Goal: Check status: Check status

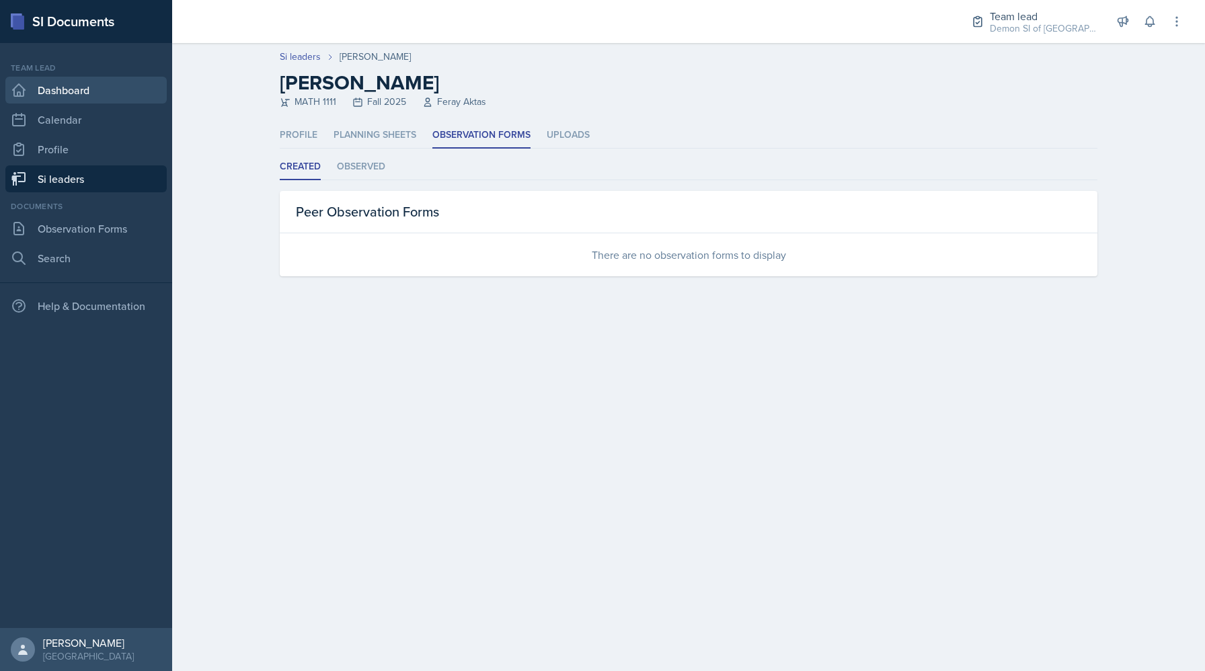
click at [57, 79] on link "Dashboard" at bounding box center [85, 90] width 161 height 27
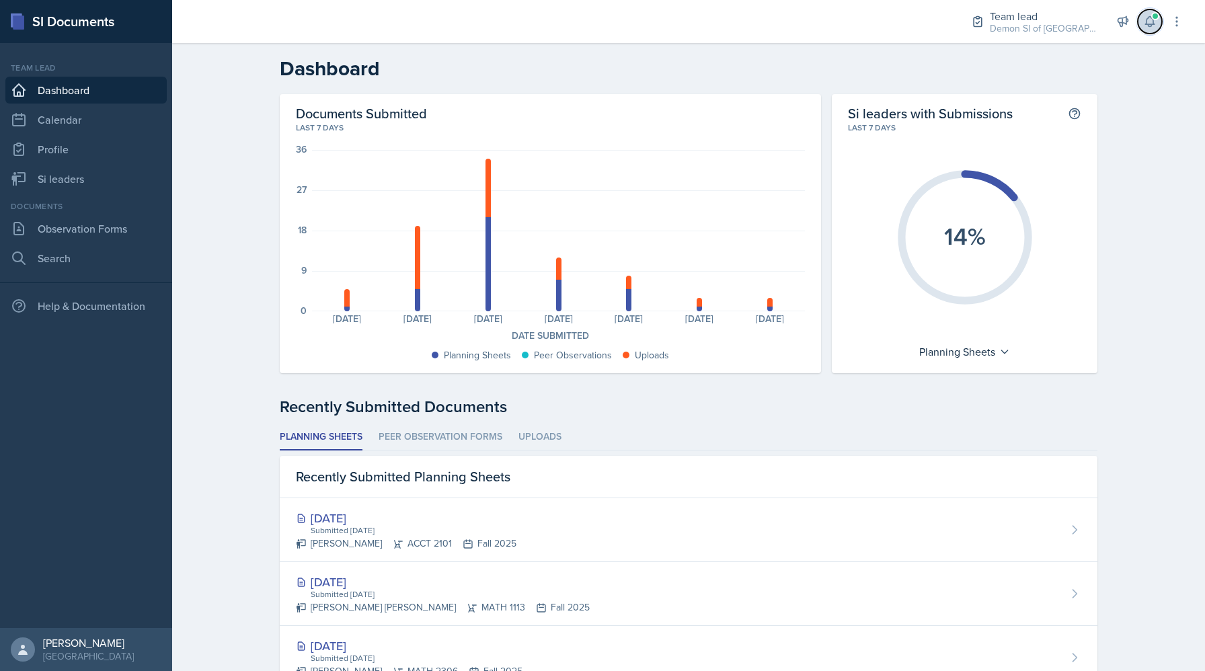
click at [1145, 27] on icon at bounding box center [1149, 21] width 13 height 13
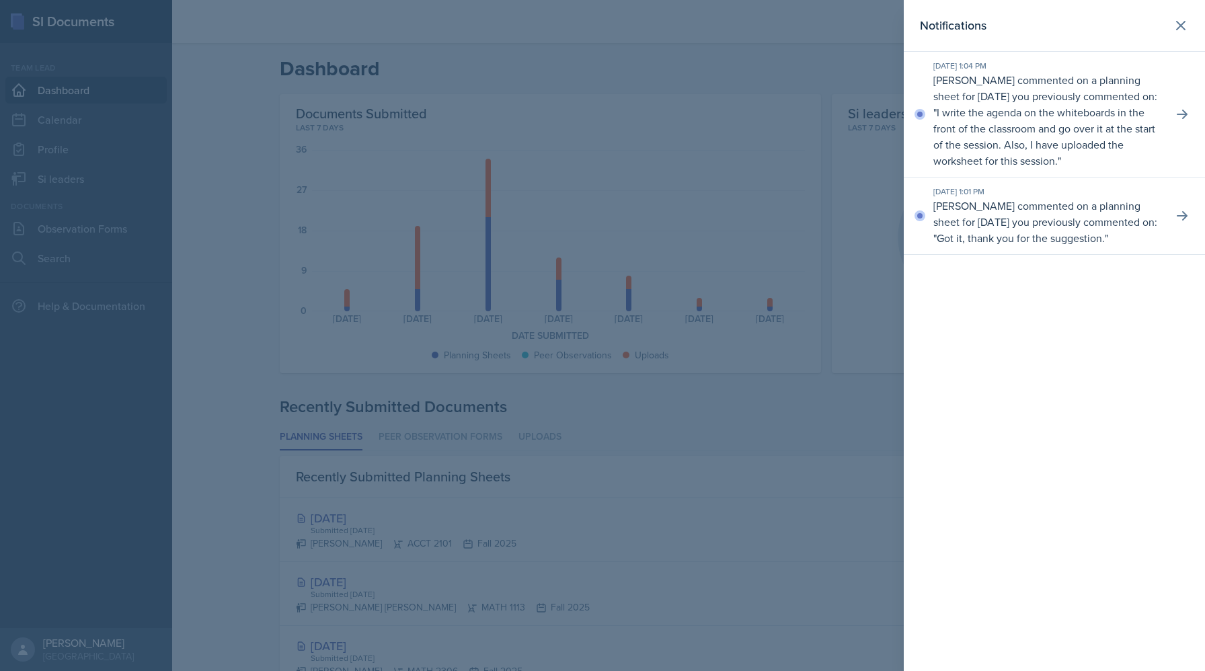
click at [1060, 124] on p "I write the agenda on the whiteboards in the front of the classroom and go over…" at bounding box center [1044, 136] width 222 height 63
click at [1183, 115] on icon at bounding box center [1181, 114] width 13 height 13
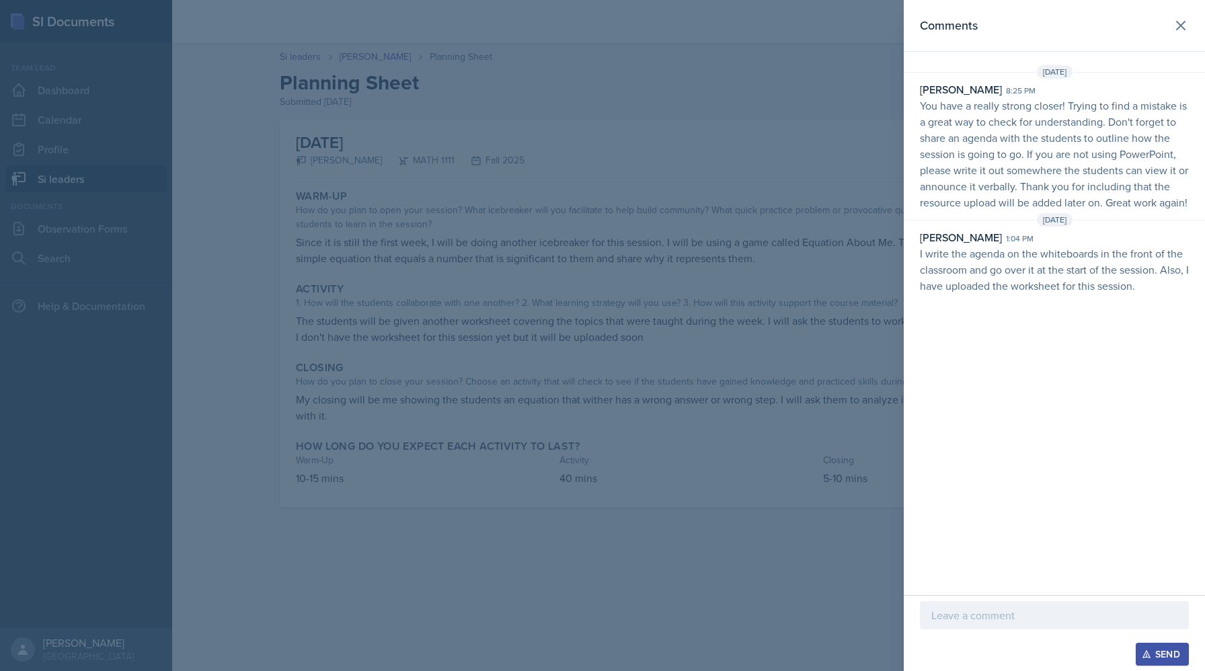
click at [803, 171] on div at bounding box center [602, 335] width 1205 height 671
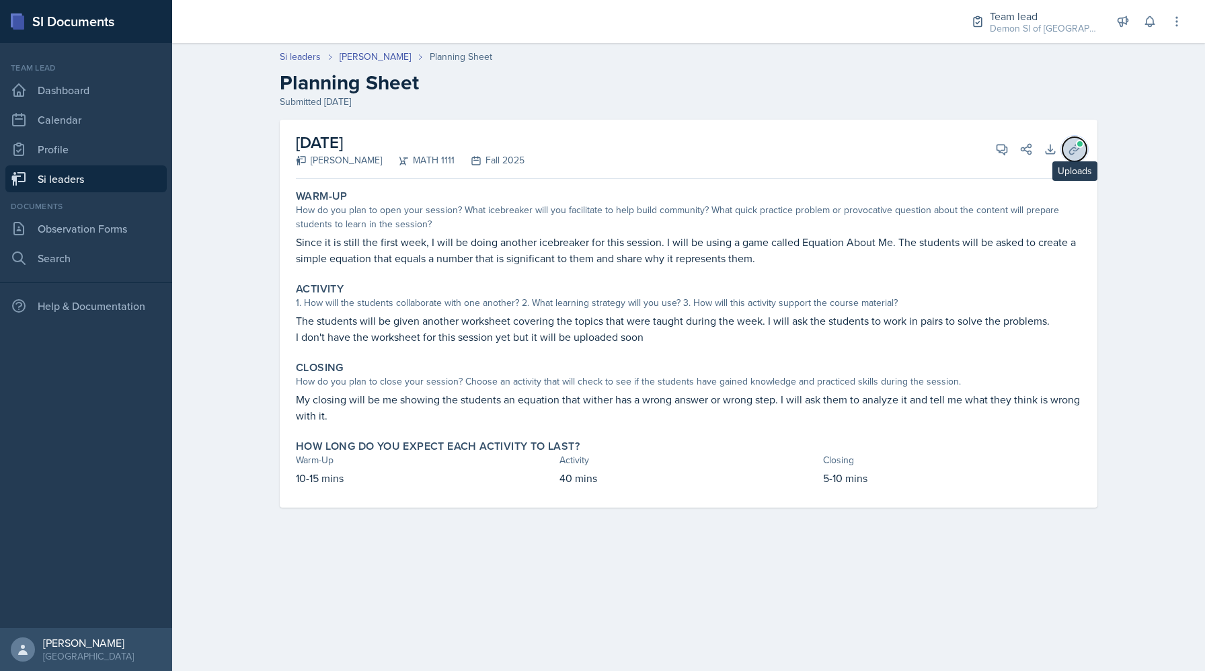
click at [1068, 157] on button "Uploads" at bounding box center [1074, 149] width 24 height 24
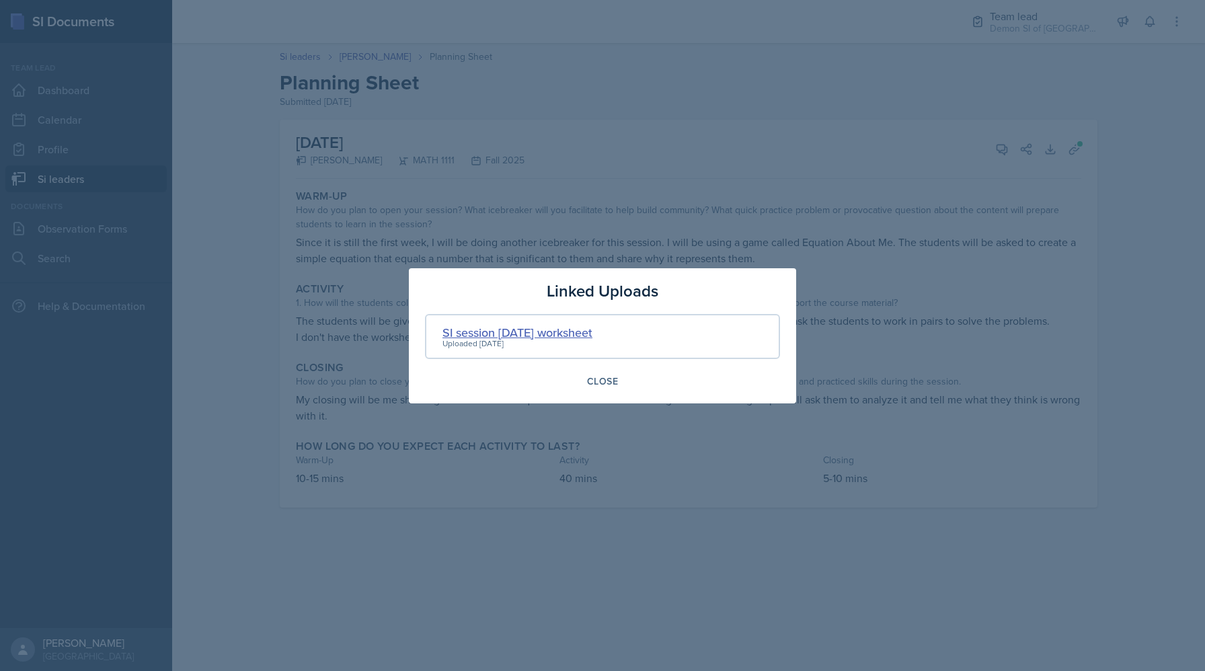
click at [541, 336] on div "SI session [DATE] worksheet" at bounding box center [517, 332] width 150 height 18
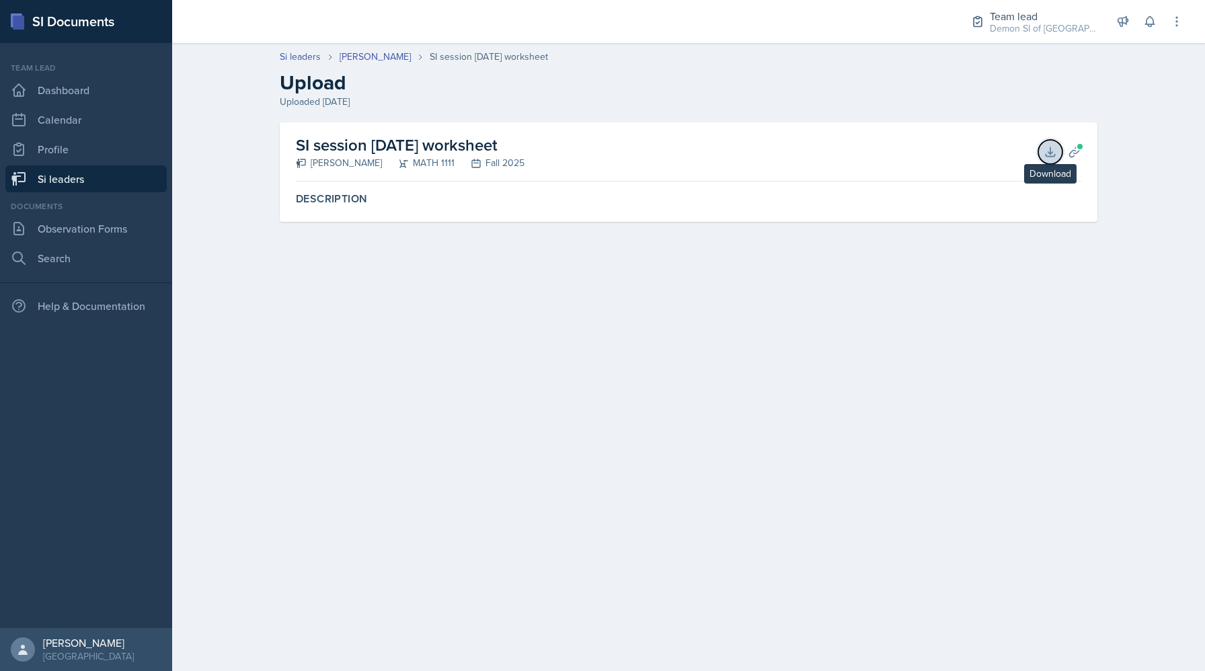
click at [1049, 150] on icon at bounding box center [1049, 151] width 13 height 13
